Goal: Task Accomplishment & Management: Manage account settings

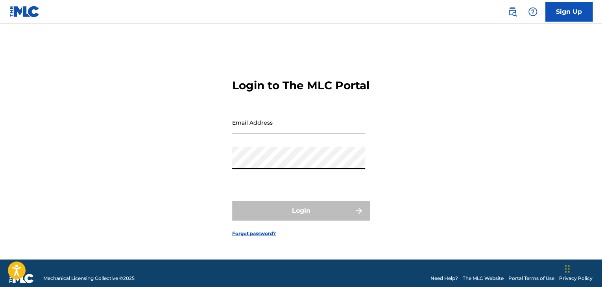
type input "[EMAIL_ADDRESS][DOMAIN_NAME]"
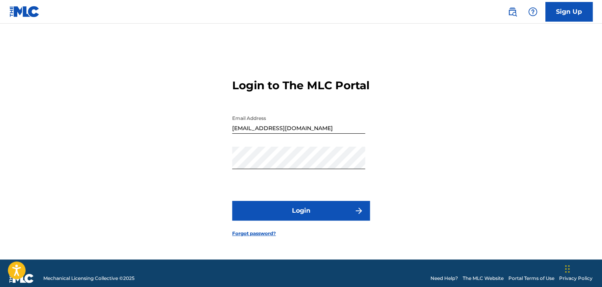
click at [334, 221] on button "Login" at bounding box center [301, 211] width 138 height 20
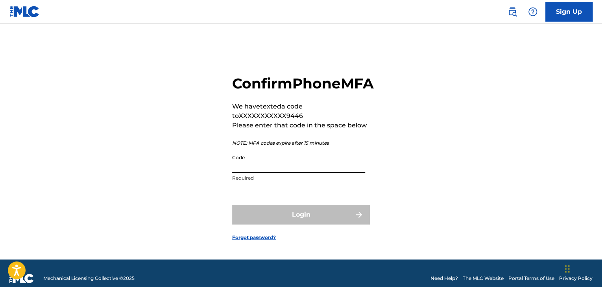
click at [311, 173] on input "Code" at bounding box center [298, 162] width 133 height 22
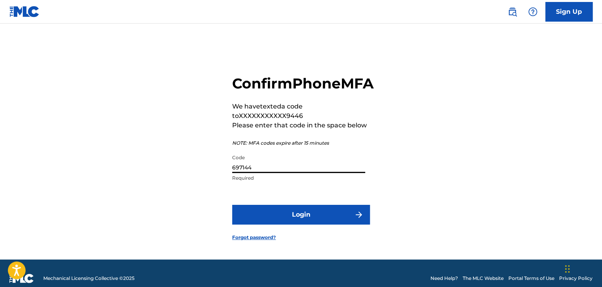
type input "697144"
click at [310, 225] on button "Login" at bounding box center [301, 215] width 138 height 20
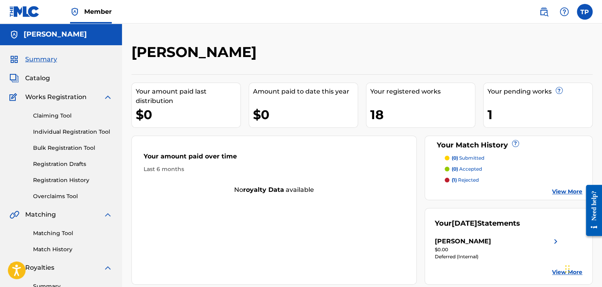
scroll to position [38, 0]
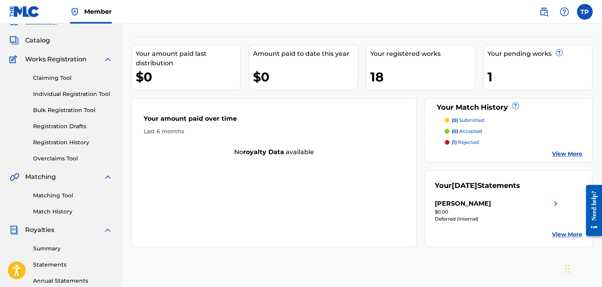
click at [49, 250] on link "Summary" at bounding box center [73, 249] width 80 height 8
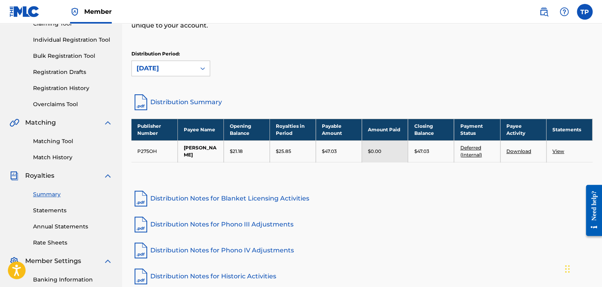
scroll to position [93, 0]
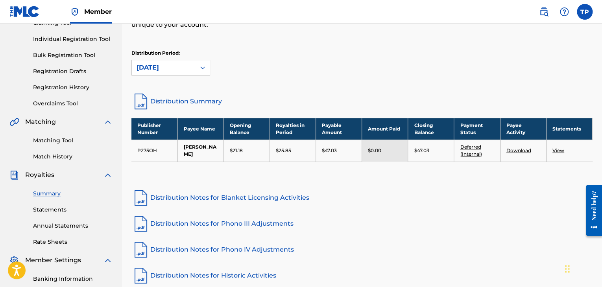
click at [44, 209] on link "Statements" at bounding box center [73, 210] width 80 height 8
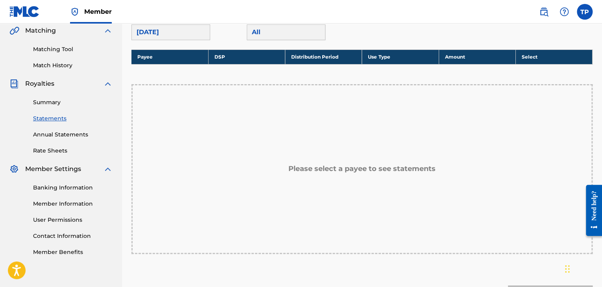
scroll to position [83, 0]
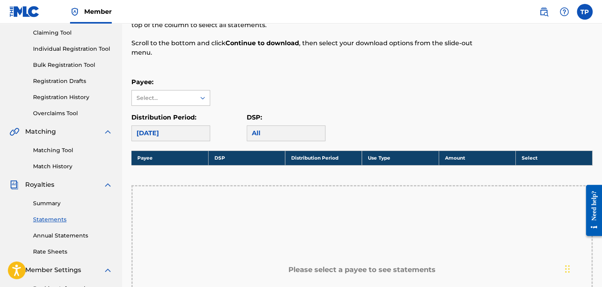
click at [170, 95] on div "Select..." at bounding box center [164, 98] width 54 height 8
click at [169, 117] on div "[PERSON_NAME]" at bounding box center [171, 116] width 78 height 20
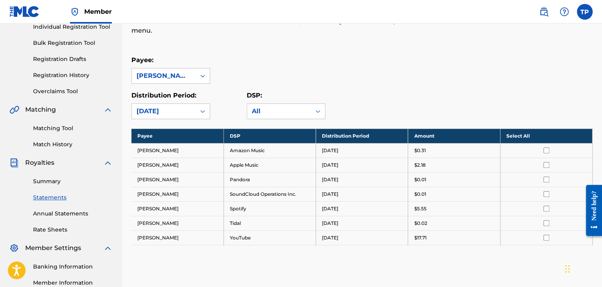
scroll to position [113, 0]
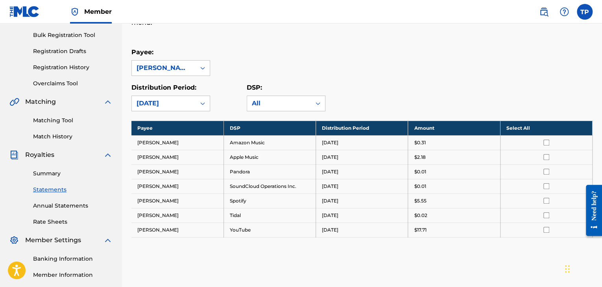
click at [54, 222] on link "Rate Sheets" at bounding box center [73, 222] width 80 height 8
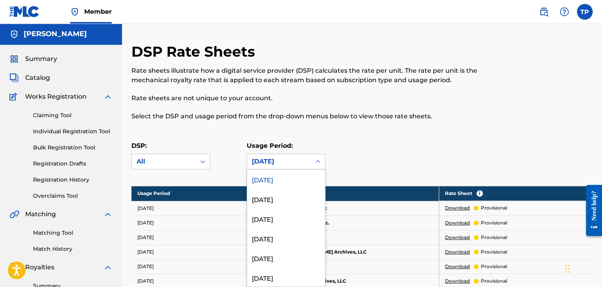
click at [271, 165] on div "[DATE]" at bounding box center [279, 161] width 54 height 9
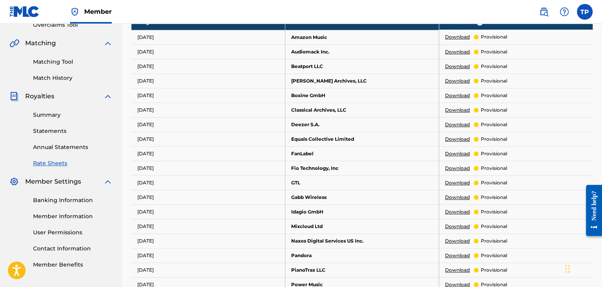
scroll to position [175, 0]
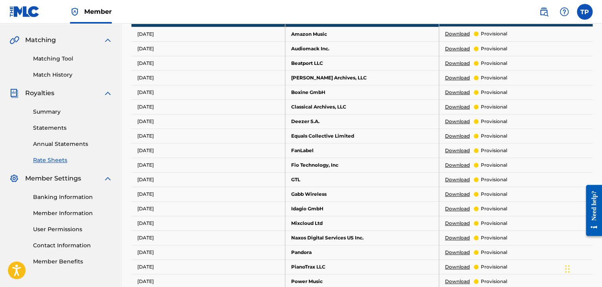
click at [65, 200] on link "Banking Information" at bounding box center [73, 197] width 80 height 8
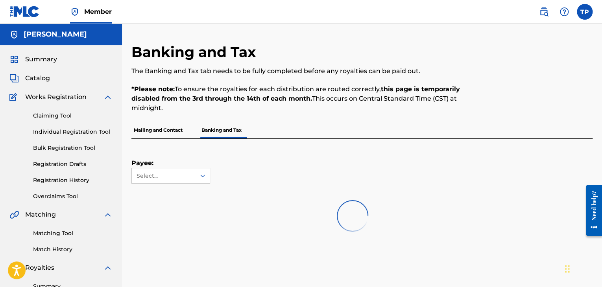
click at [65, 200] on link "Overclaims Tool" at bounding box center [73, 197] width 80 height 8
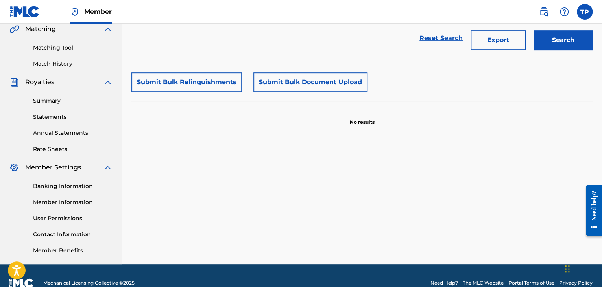
scroll to position [190, 0]
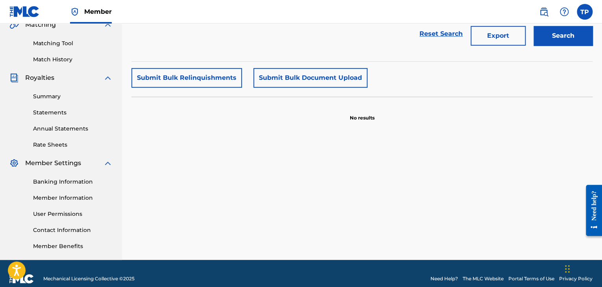
click at [54, 181] on link "Banking Information" at bounding box center [73, 182] width 80 height 8
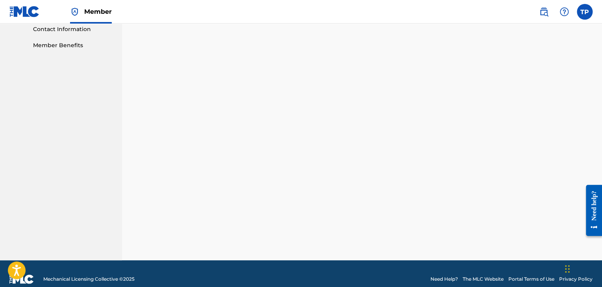
scroll to position [402, 0]
